Goal: Information Seeking & Learning: Learn about a topic

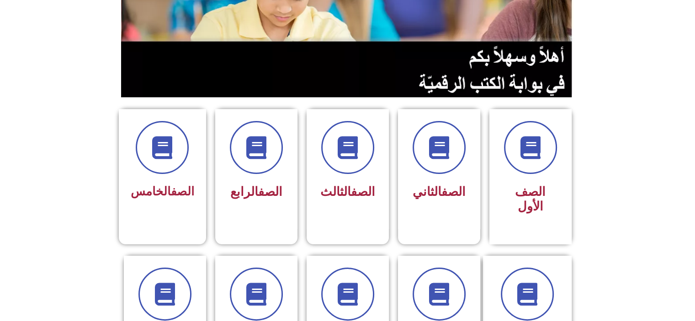
scroll to position [148, 0]
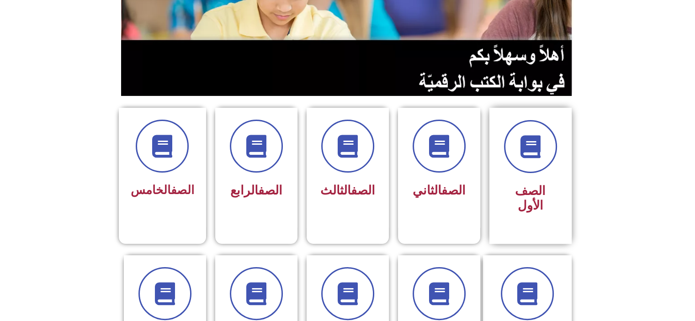
click at [561, 139] on div "الصف الأول" at bounding box center [530, 176] width 82 height 136
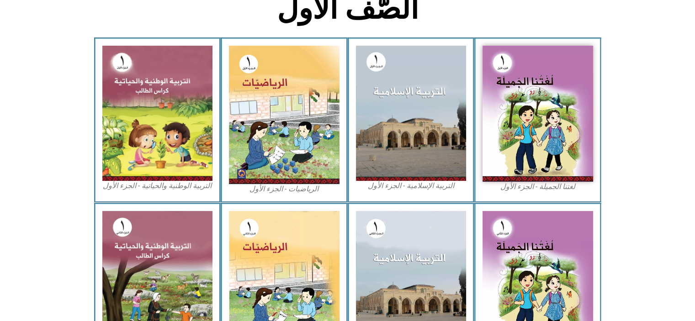
scroll to position [260, 0]
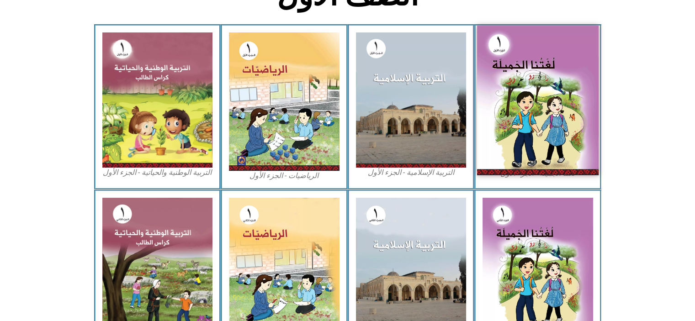
click at [581, 158] on img at bounding box center [538, 101] width 122 height 150
drag, startPoint x: 540, startPoint y: 127, endPoint x: 544, endPoint y: 63, distance: 64.1
click at [544, 63] on img at bounding box center [538, 101] width 122 height 150
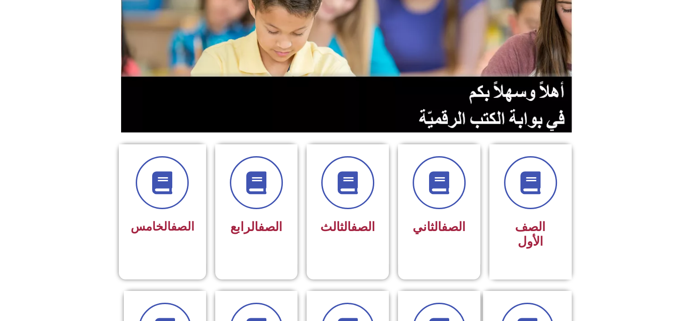
scroll to position [119, 0]
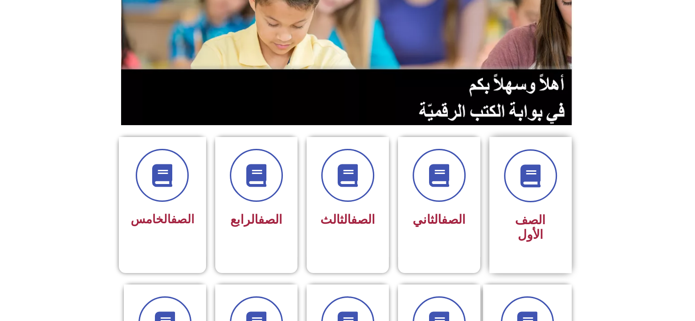
click at [532, 217] on span "الصف الأول" at bounding box center [530, 227] width 31 height 29
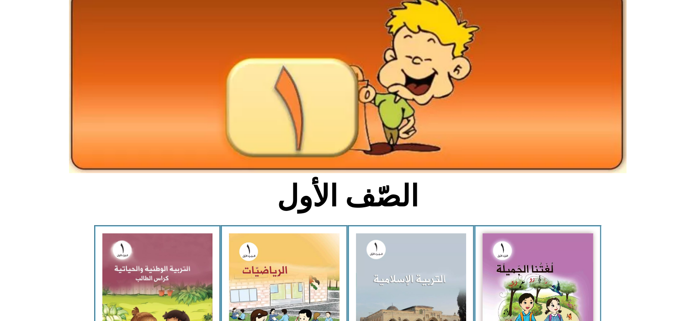
scroll to position [71, 0]
